Goal: Find specific page/section: Find specific page/section

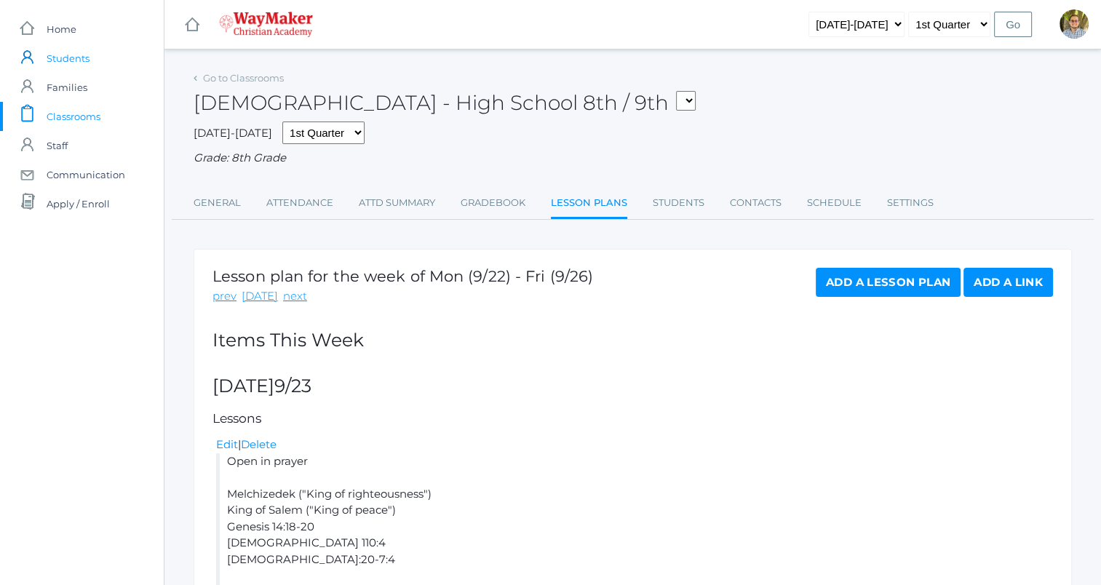
click at [68, 53] on span "Students" at bounding box center [68, 58] width 43 height 29
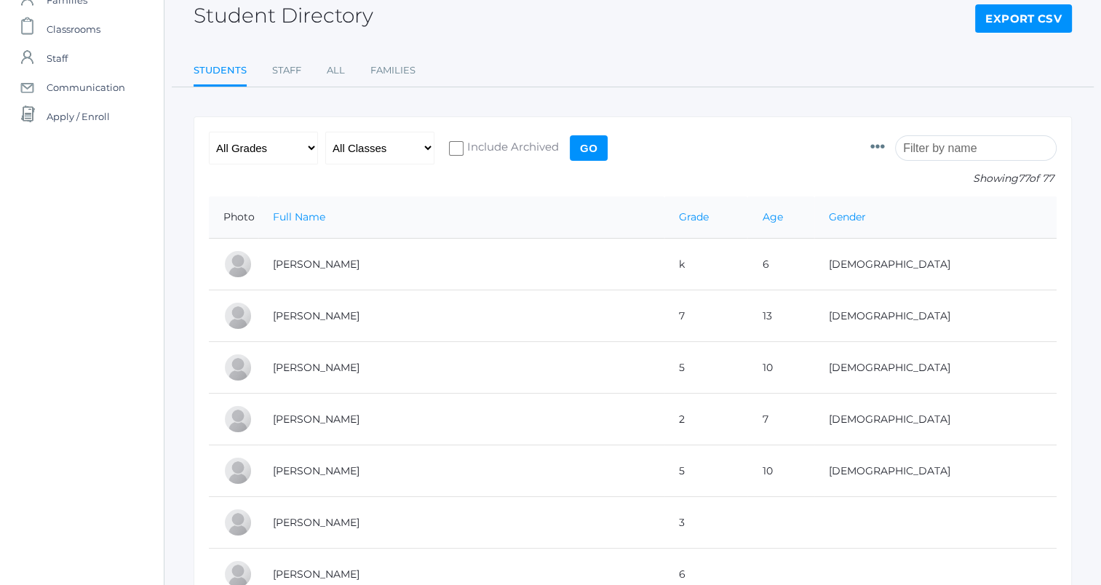
scroll to position [94, 0]
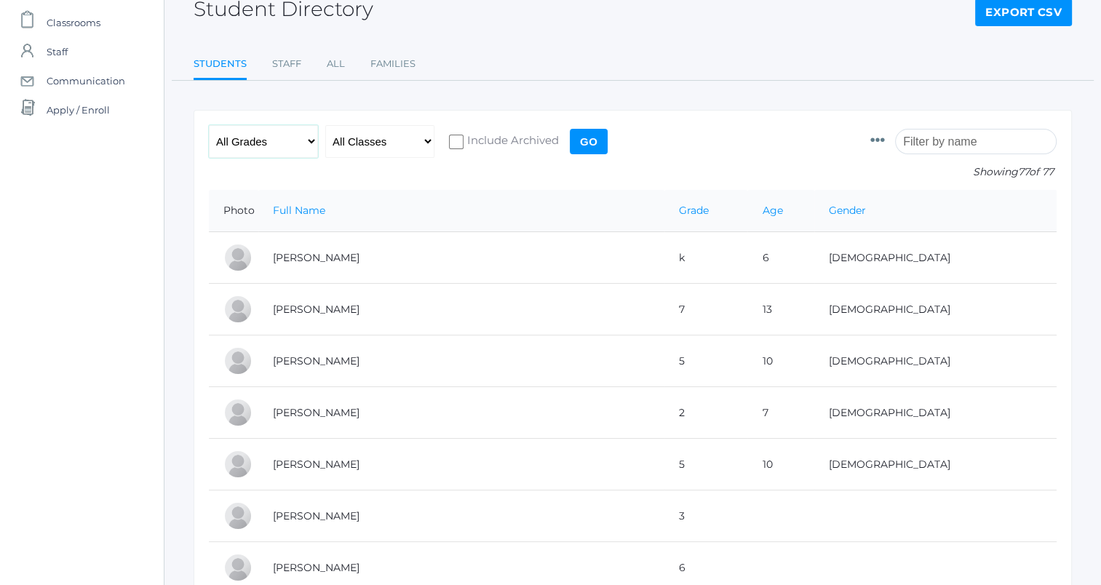
click at [290, 143] on select "All Grades Elementary - Pre-K - Kindergarten - 1st Grade - 2nd Grade - 3rd Grad…" at bounding box center [263, 141] width 109 height 33
select select "5"
click at [209, 125] on select "All Grades Elementary - Pre-K - Kindergarten - 1st Grade - 2nd Grade - 3rd Grad…" at bounding box center [263, 141] width 109 height 33
click at [591, 132] on input "Go" at bounding box center [589, 141] width 38 height 25
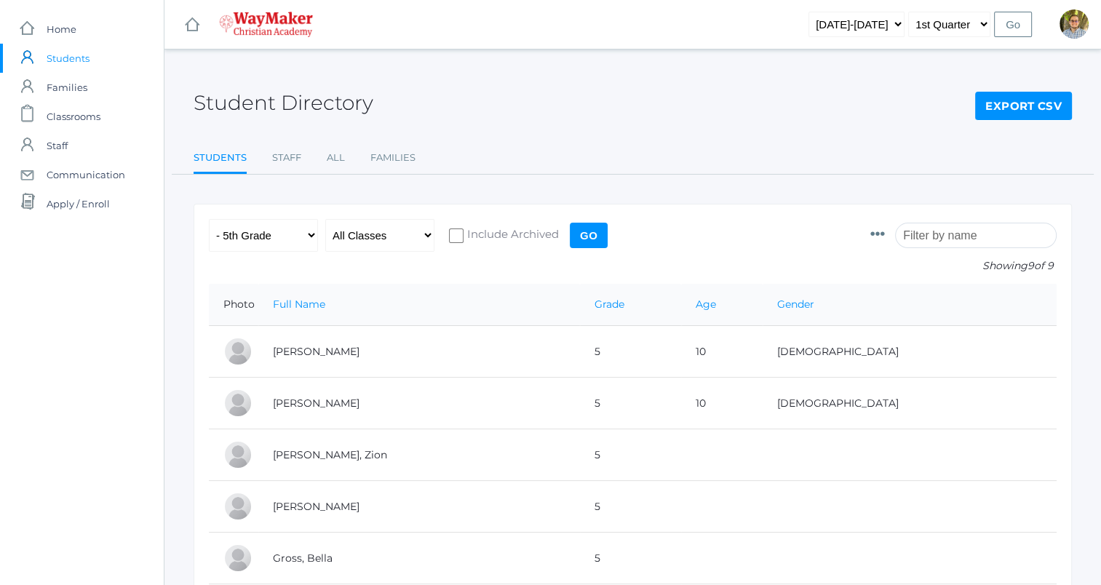
click at [938, 239] on input "search" at bounding box center [975, 235] width 161 height 25
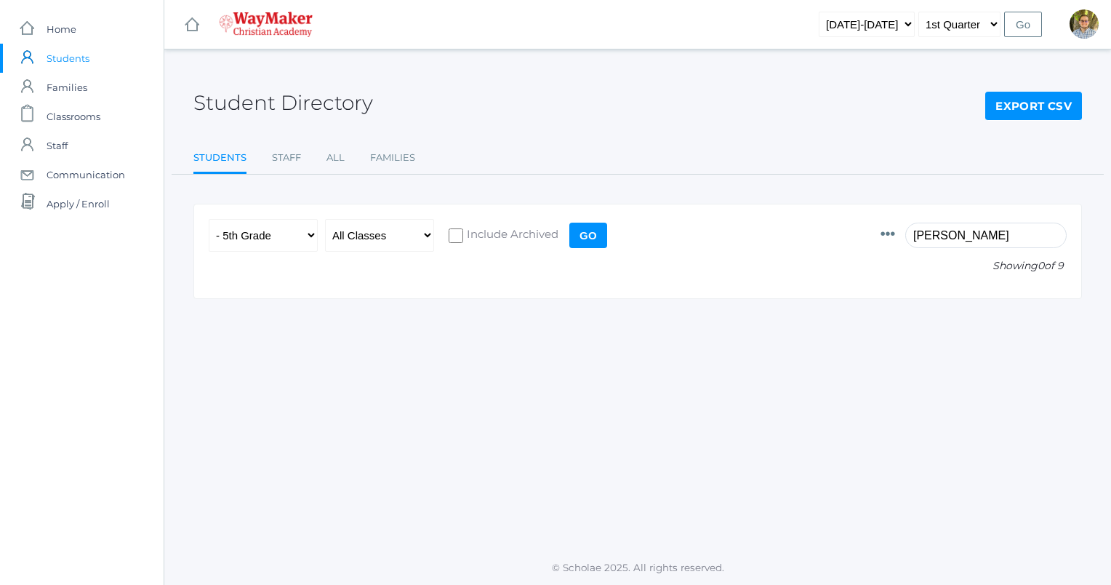
type input "[PERSON_NAME]"
click at [298, 241] on select "All Grades Elementary - Pre-K - Kindergarten - 1st Grade - 2nd Grade - 3rd Grad…" at bounding box center [263, 235] width 109 height 33
select select "any"
click at [209, 219] on select "All Grades Elementary - Pre-K - Kindergarten - 1st Grade - 2nd Grade - 3rd Grad…" at bounding box center [263, 235] width 109 height 33
click at [957, 243] on input "[PERSON_NAME]" at bounding box center [986, 235] width 161 height 25
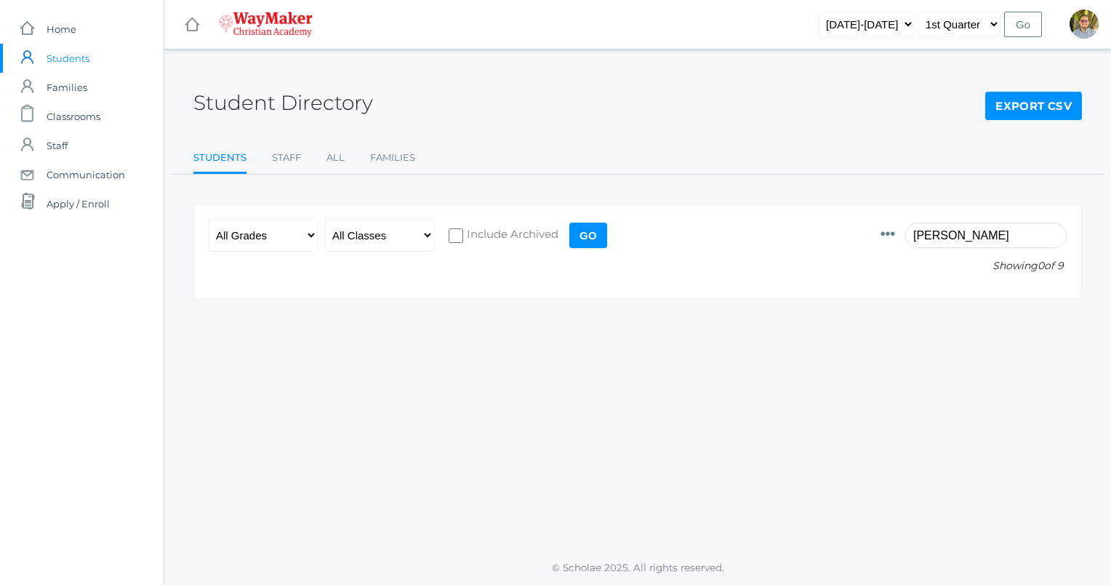
click at [591, 244] on input "Go" at bounding box center [589, 235] width 38 height 25
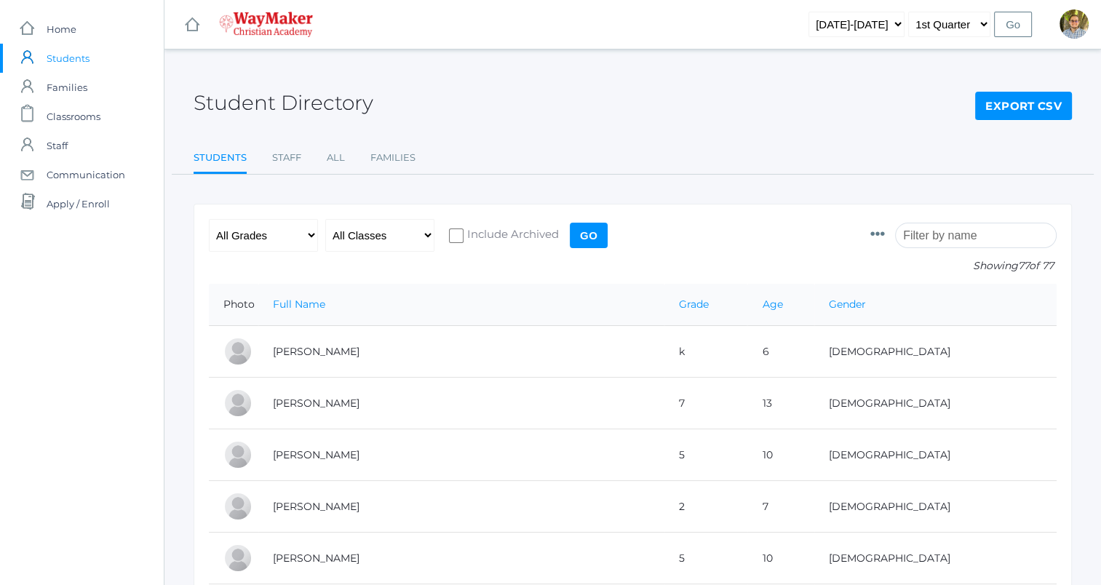
click at [935, 232] on input "search" at bounding box center [975, 235] width 161 height 25
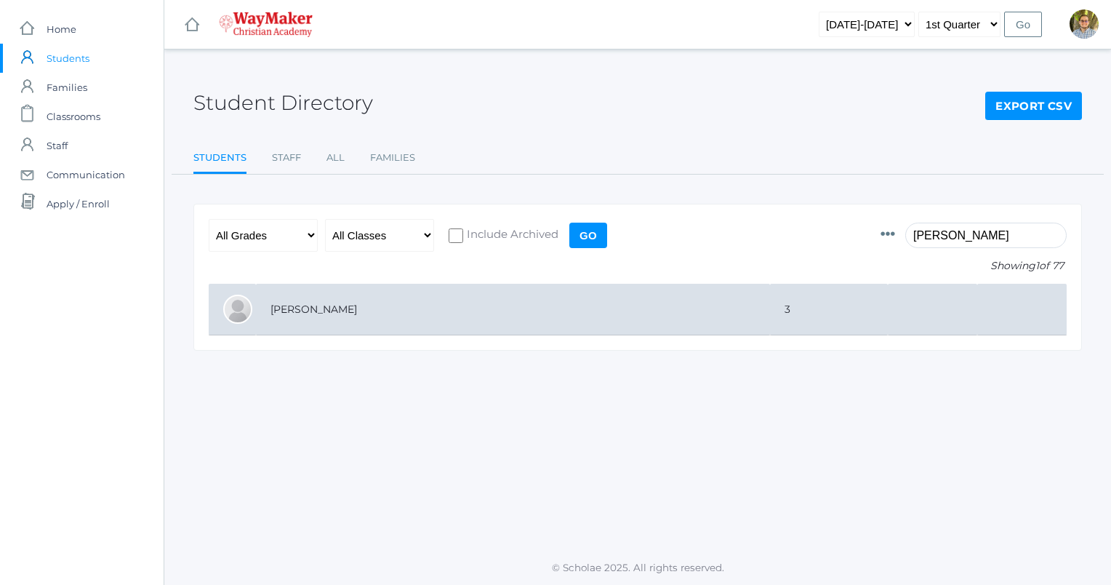
type input "[PERSON_NAME]"
click at [855, 309] on td "3" at bounding box center [829, 310] width 118 height 52
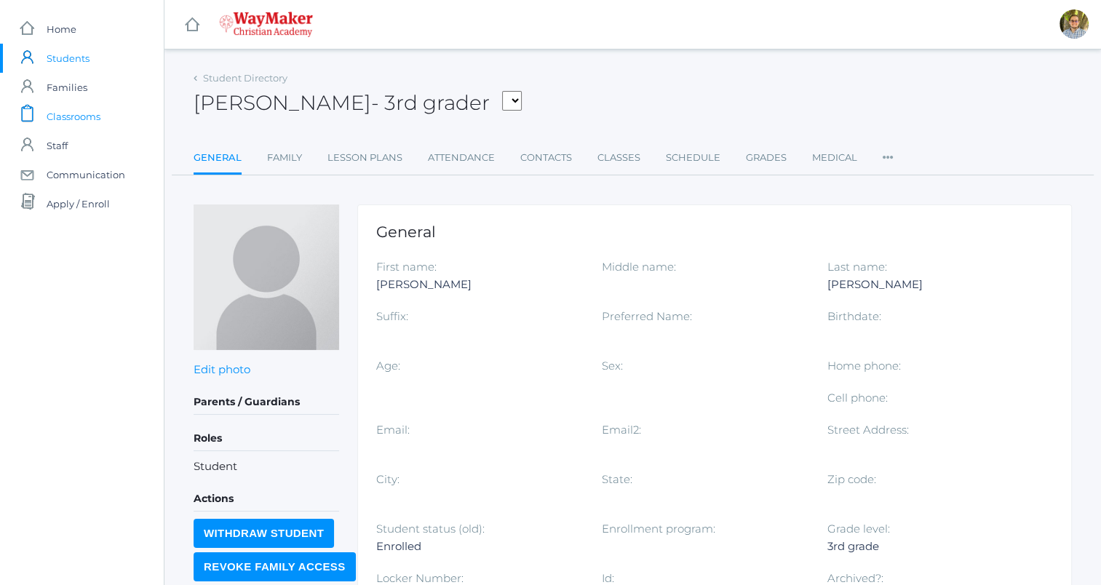
click at [86, 115] on span "Classrooms" at bounding box center [74, 116] width 54 height 29
